Goal: Find specific page/section: Find specific page/section

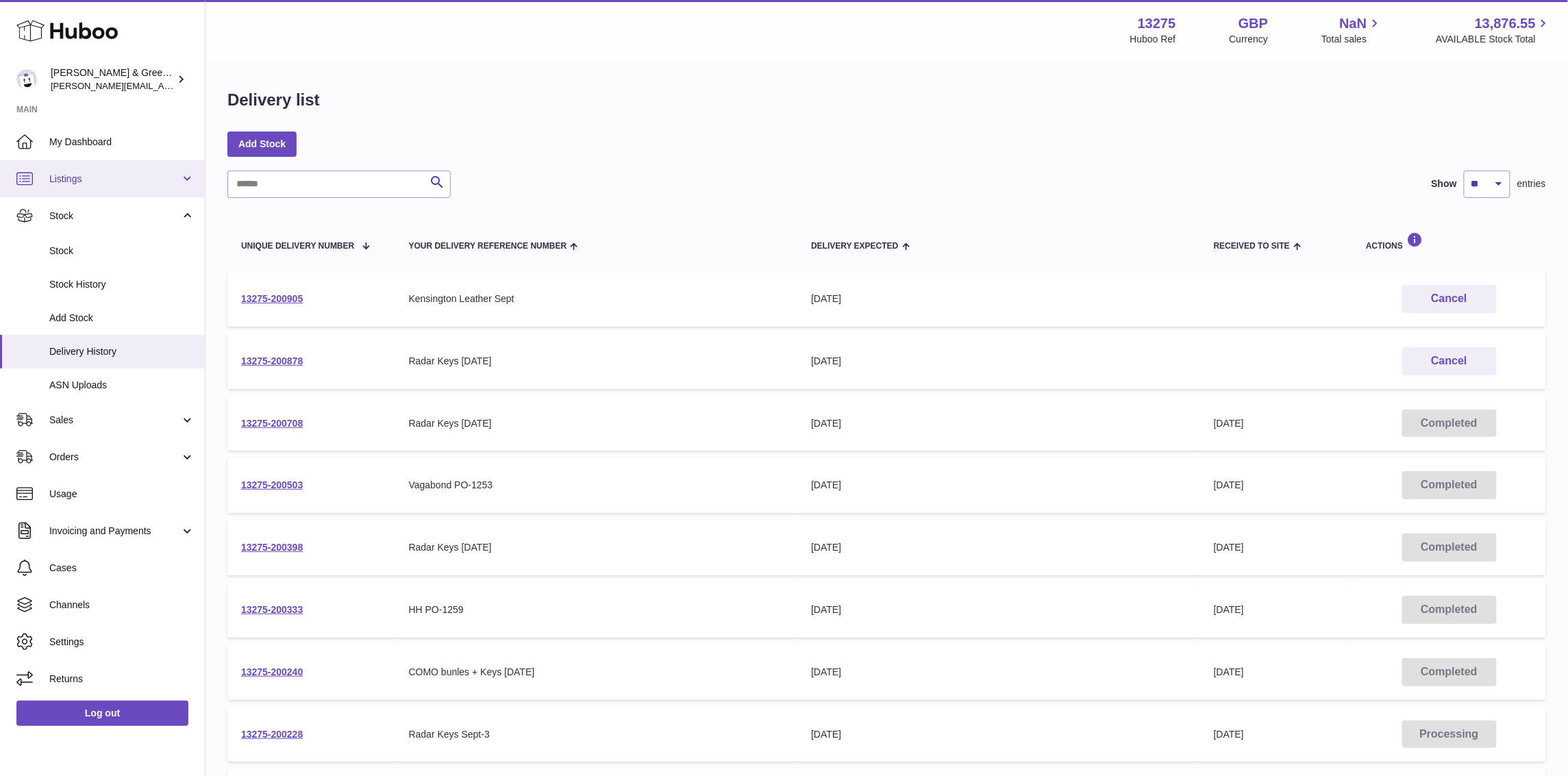
click at [139, 172] on span "Listings" at bounding box center [114, 179] width 131 height 13
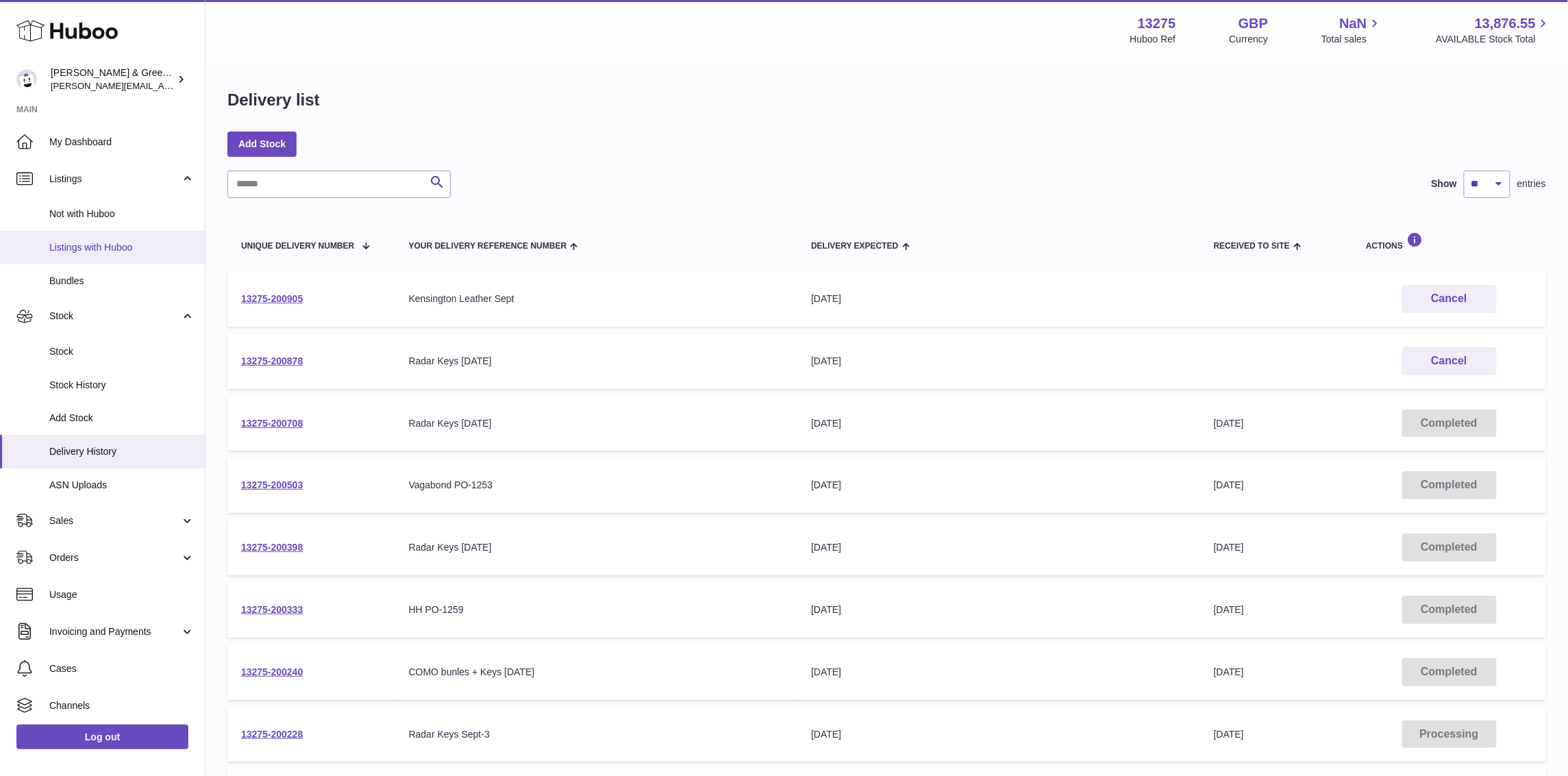
click at [144, 235] on link "Listings with Huboo" at bounding box center [102, 247] width 205 height 34
click at [104, 345] on span "Stock" at bounding box center [121, 351] width 145 height 13
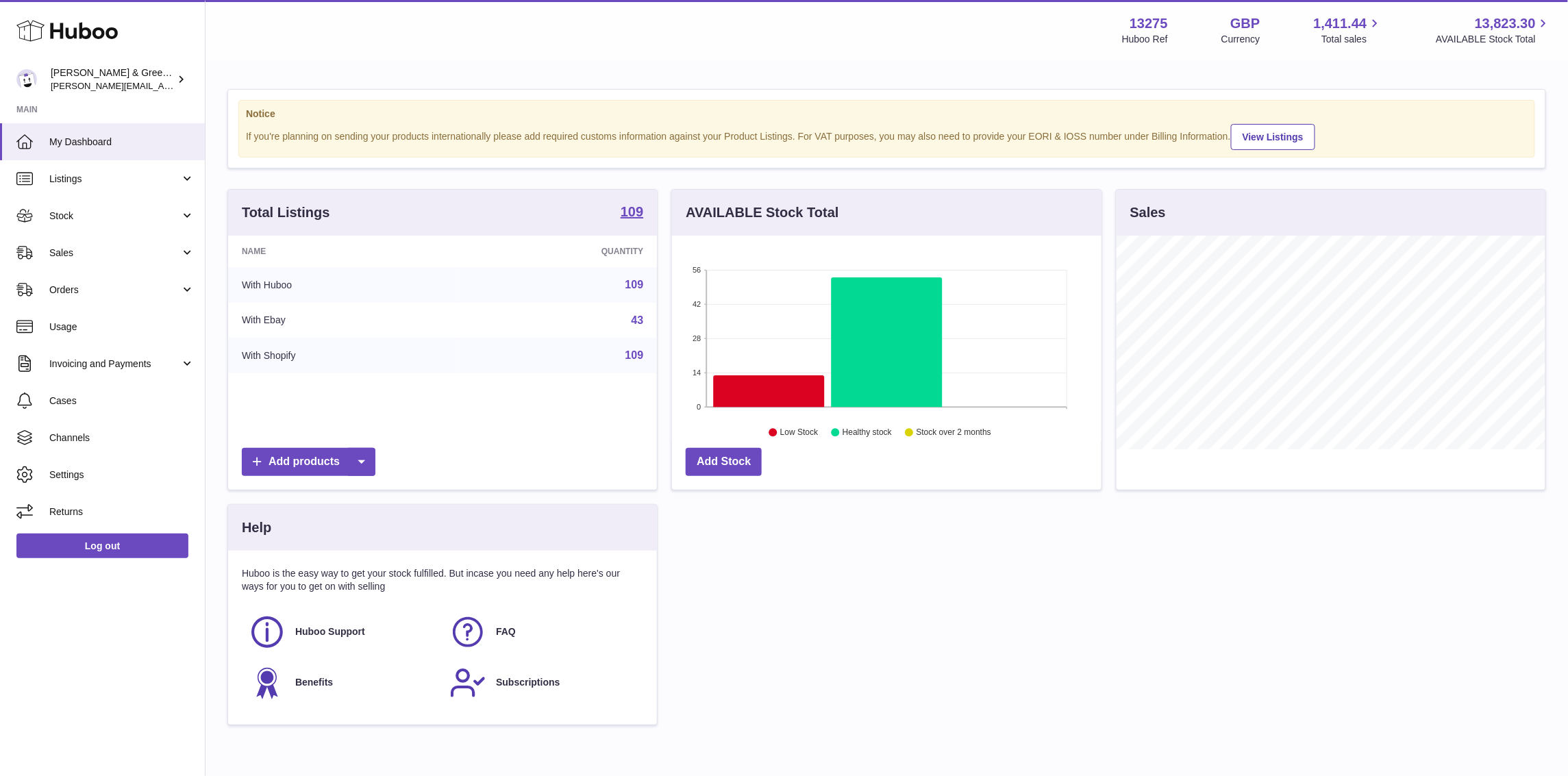
scroll to position [213, 429]
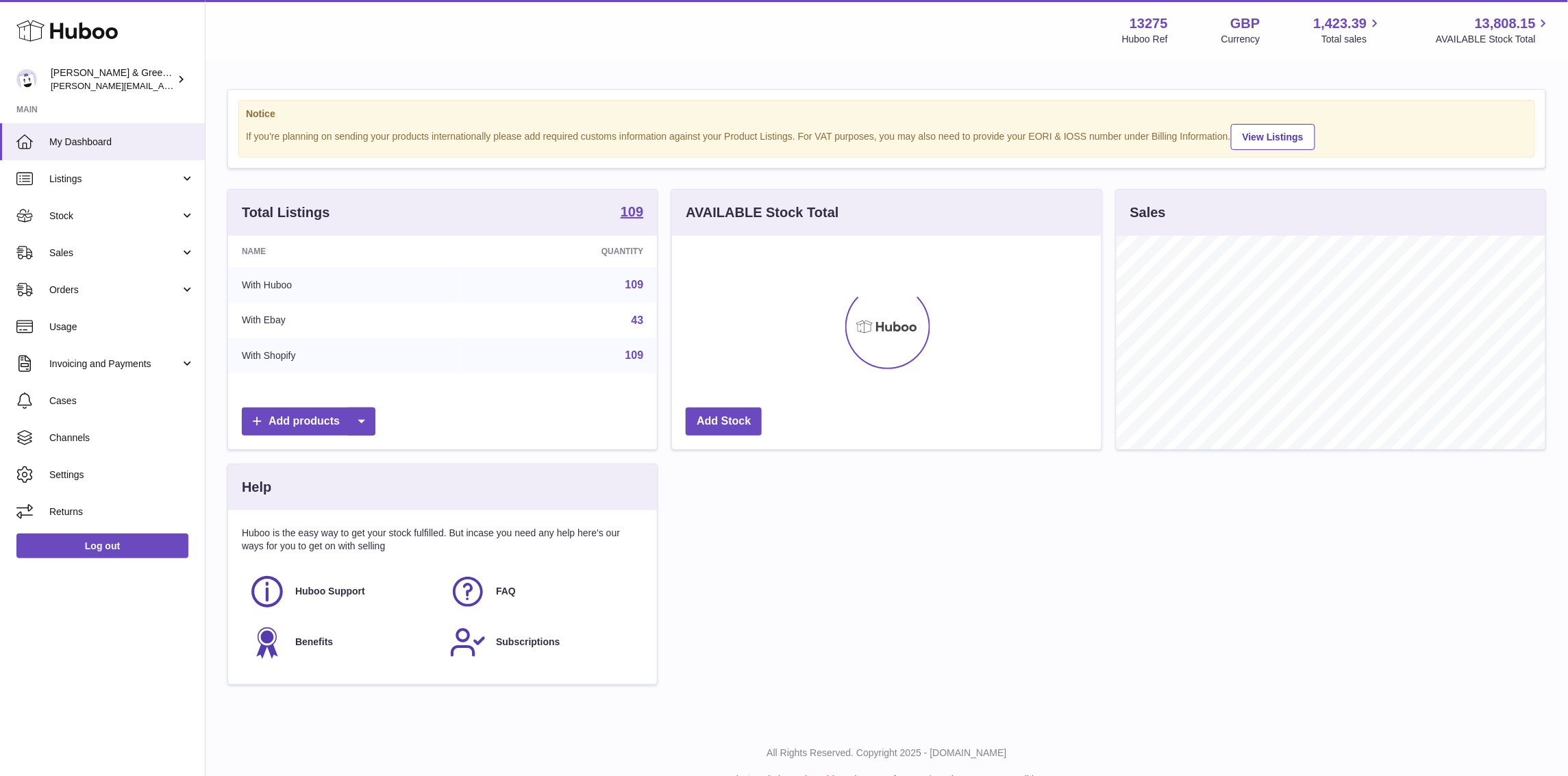
scroll to position [213, 429]
